Goal: Information Seeking & Learning: Learn about a topic

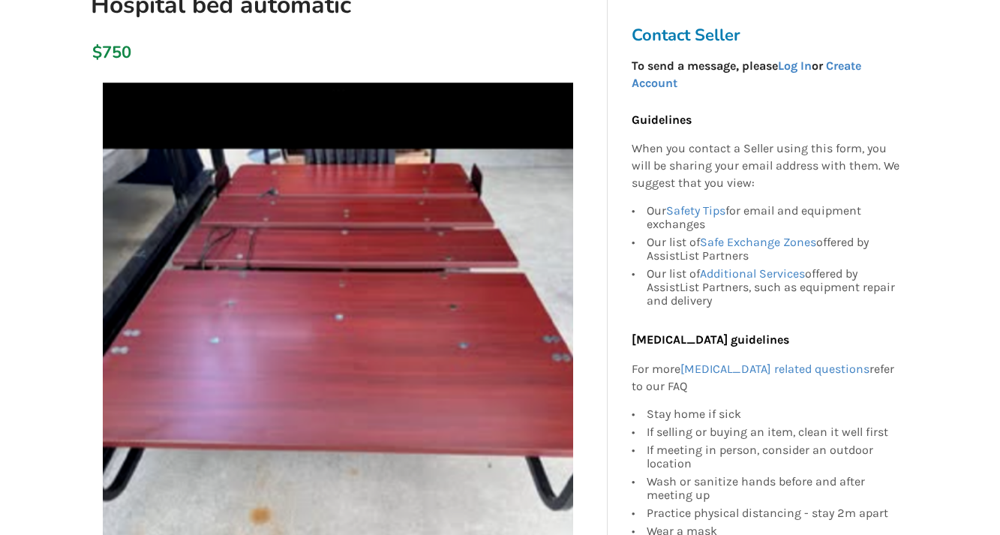
scroll to position [200, 0]
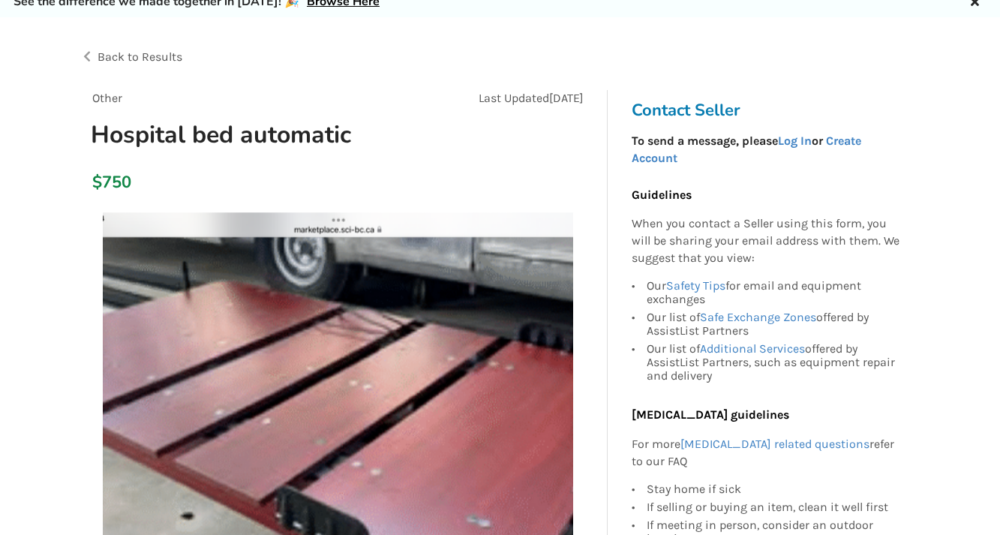
scroll to position [79, 0]
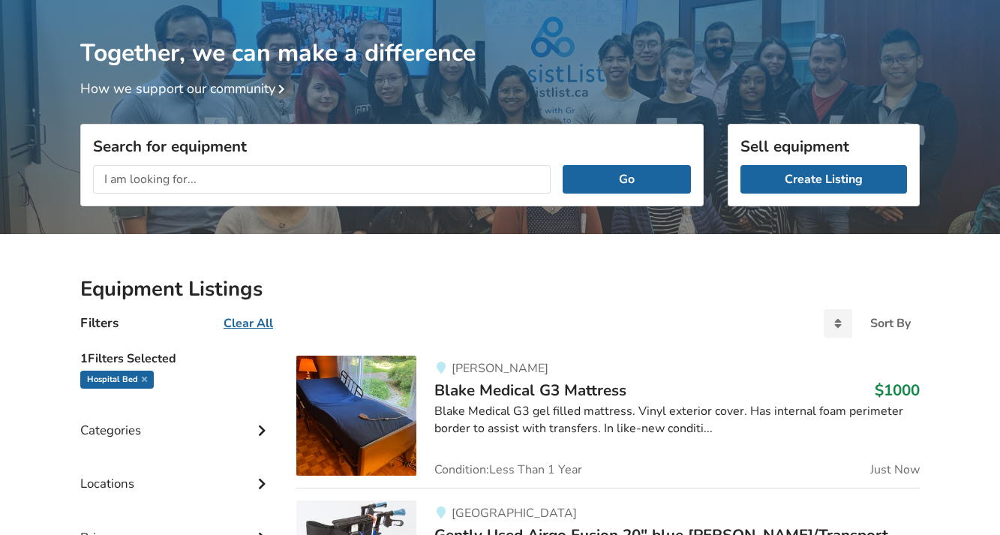
click at [280, 185] on input "text" at bounding box center [321, 179] width 457 height 28
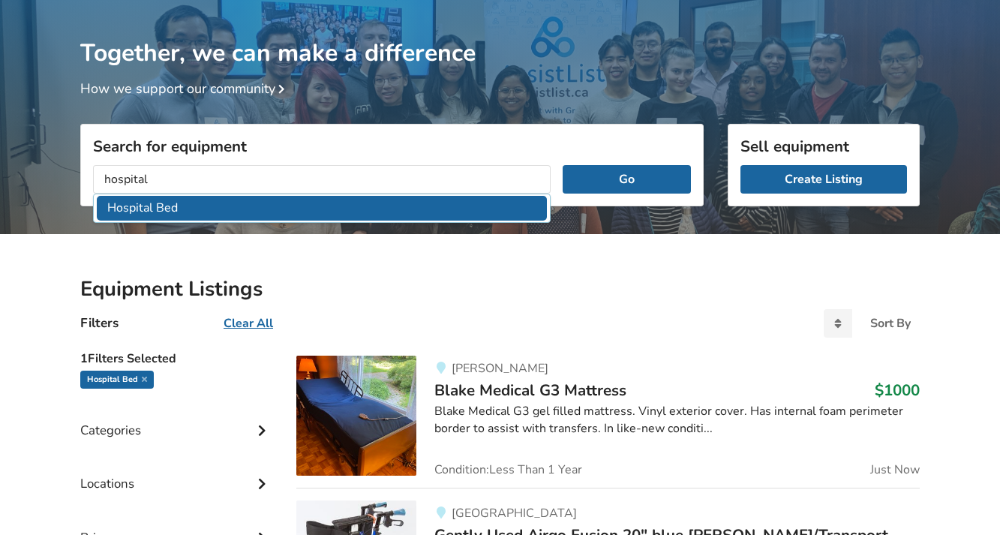
click at [175, 206] on li "Hospital Bed" at bounding box center [322, 208] width 450 height 25
type input "Hospital Bed"
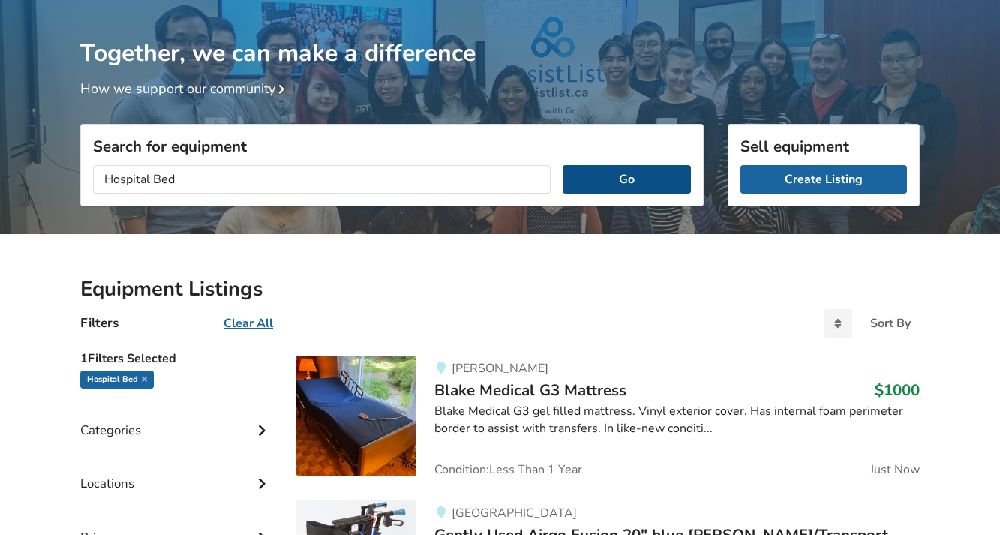
click at [662, 184] on button "Go" at bounding box center [626, 179] width 128 height 28
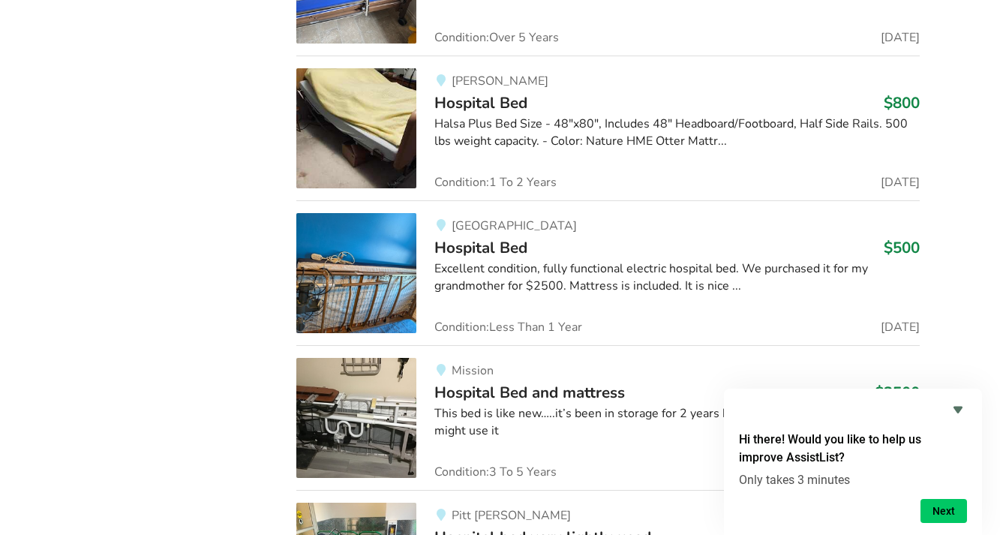
scroll to position [1393, 0]
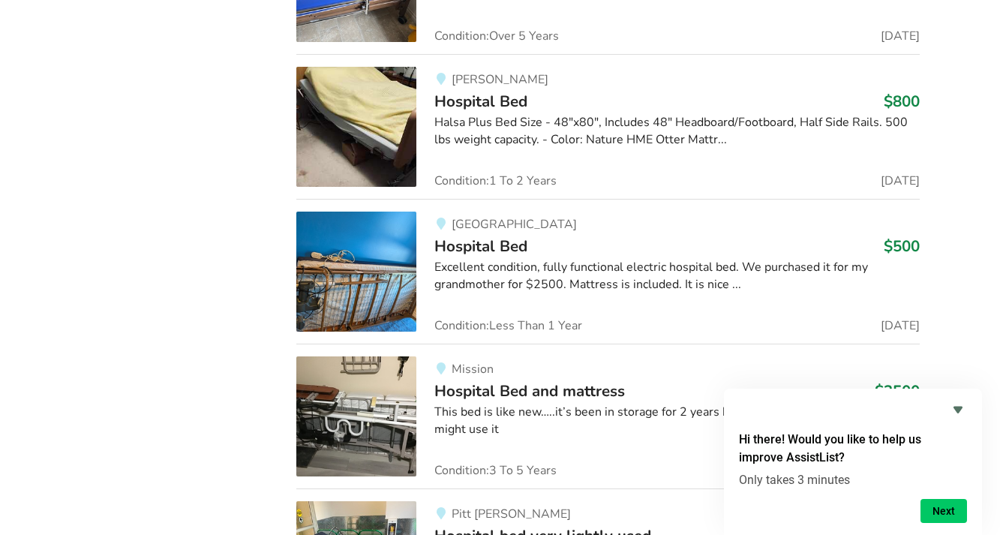
click at [684, 271] on div "Excellent condition, fully functional electric hospital bed. We purchased it fo…" at bounding box center [676, 276] width 485 height 34
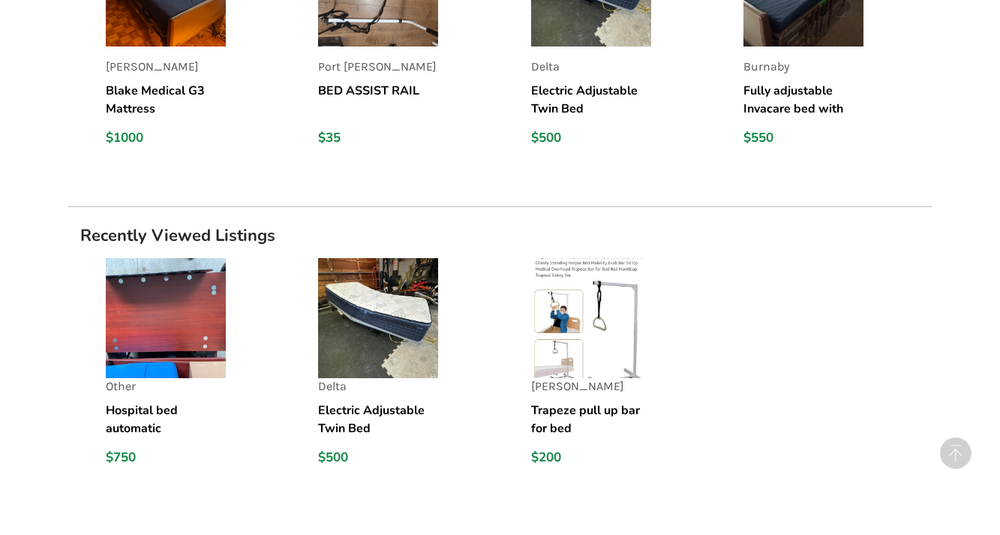
scroll to position [1345, 0]
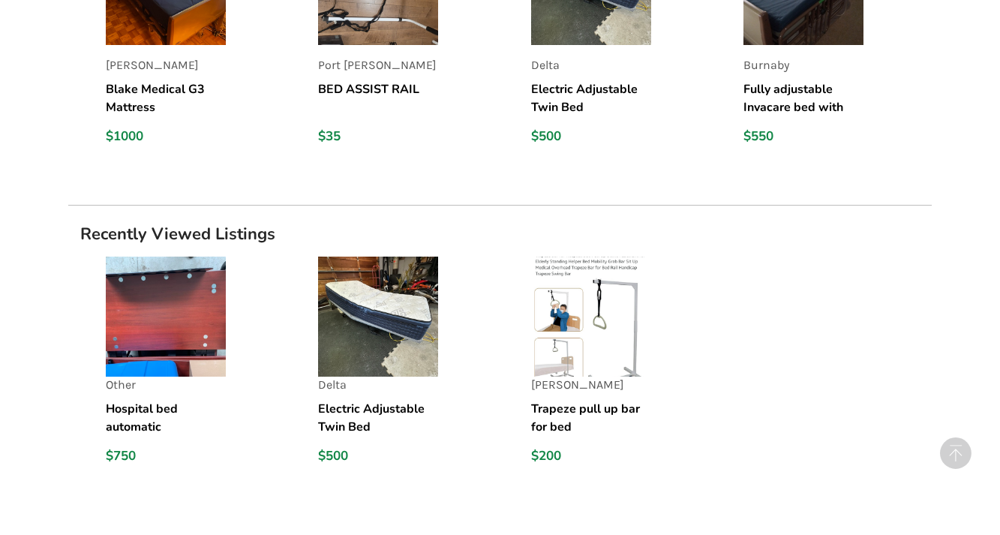
click at [572, 295] on img at bounding box center [591, 316] width 120 height 120
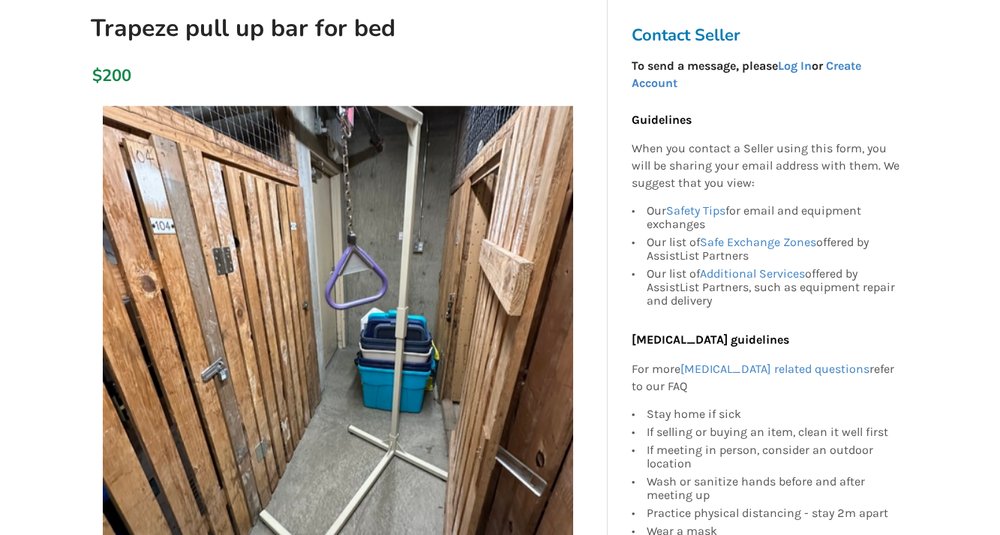
scroll to position [165, 0]
